Goal: Information Seeking & Learning: Learn about a topic

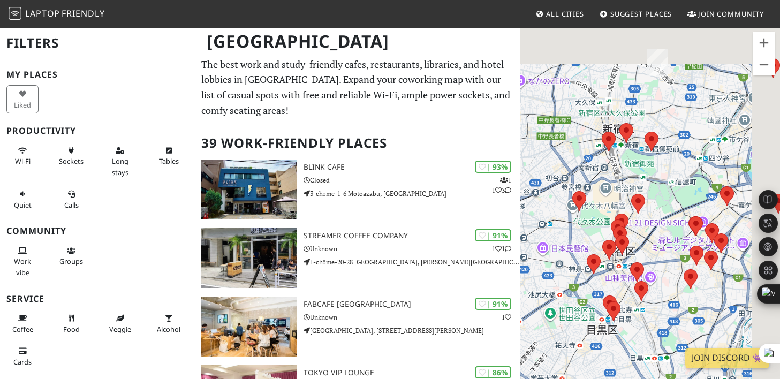
drag, startPoint x: 641, startPoint y: 169, endPoint x: 522, endPoint y: 239, distance: 138.1
click at [522, 240] on div at bounding box center [650, 216] width 260 height 379
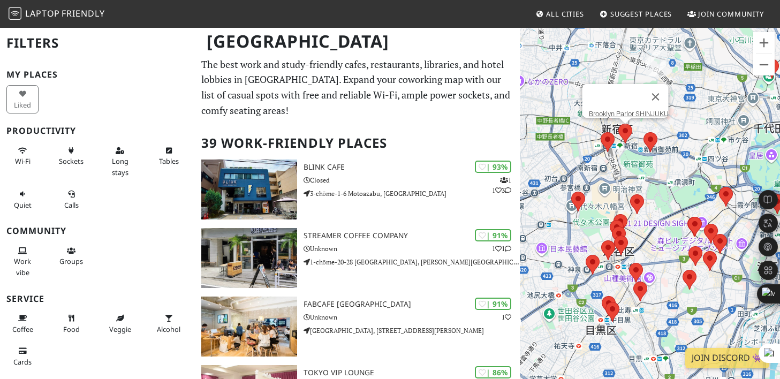
click at [619, 124] on area at bounding box center [619, 124] width 0 height 0
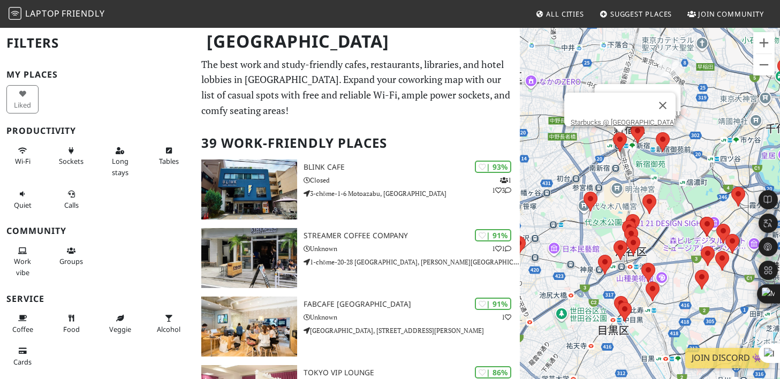
click at [613, 132] on area at bounding box center [613, 132] width 0 height 0
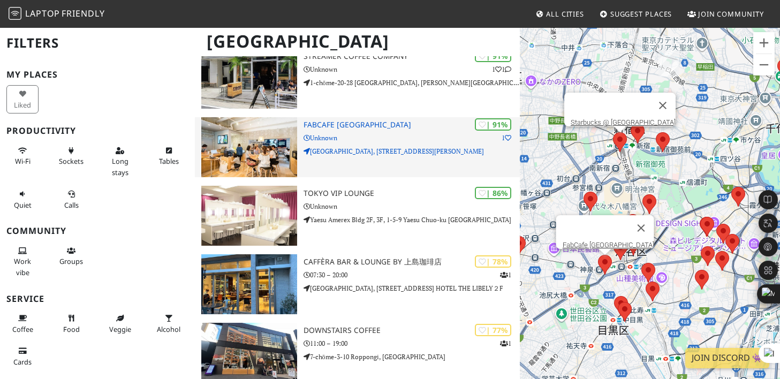
scroll to position [180, 0]
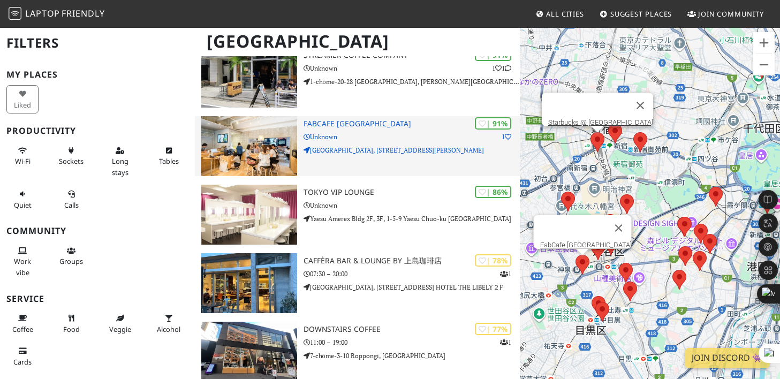
click at [367, 144] on div "| 91% 1 FabCafe [GEOGRAPHIC_DATA] Unknown [GEOGRAPHIC_DATA], [STREET_ADDRESS][P…" at bounding box center [412, 146] width 217 height 60
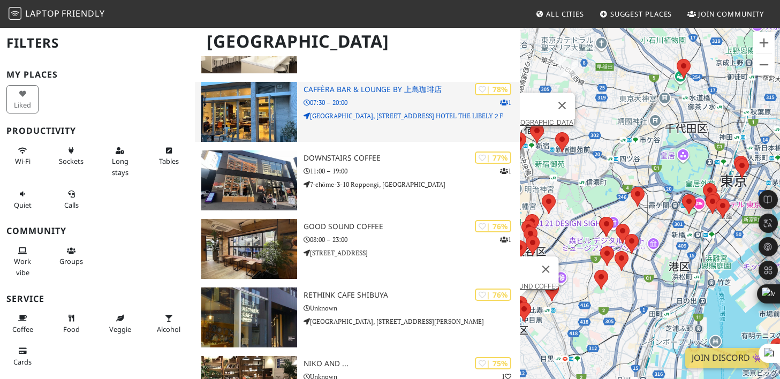
scroll to position [426, 0]
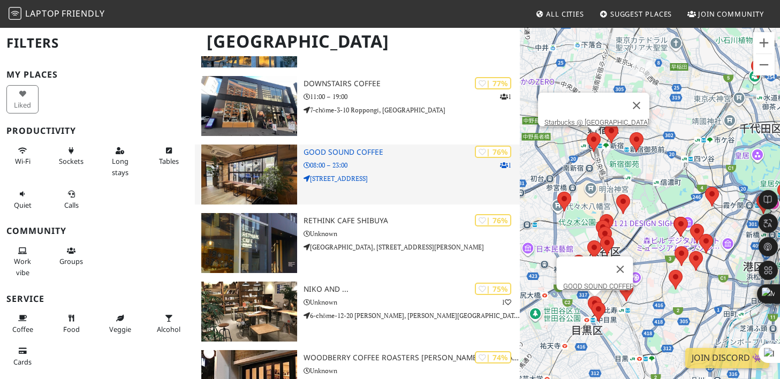
click at [377, 178] on p "[STREET_ADDRESS]" at bounding box center [412, 179] width 217 height 10
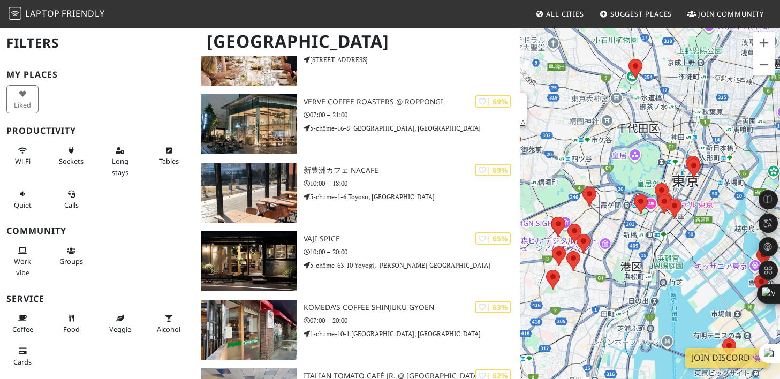
scroll to position [1491, 0]
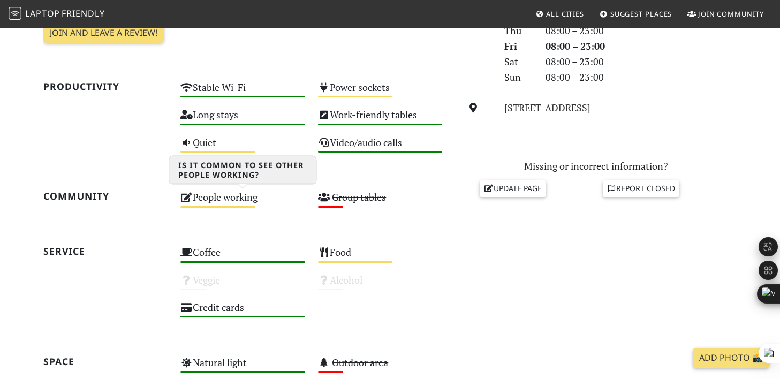
scroll to position [212, 0]
